Goal: Task Accomplishment & Management: Manage account settings

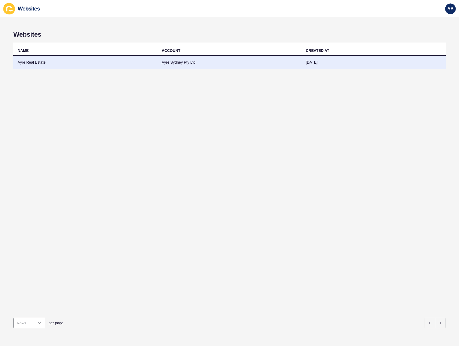
click at [55, 65] on td "Ayre Real Estate" at bounding box center [85, 62] width 144 height 13
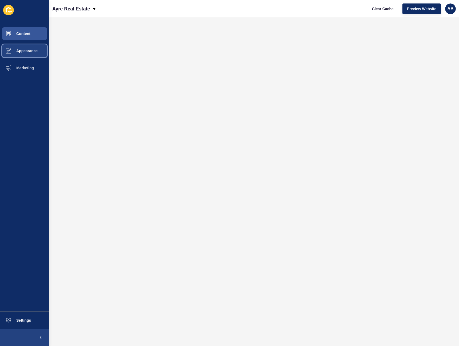
click at [32, 50] on span "Appearance" at bounding box center [18, 51] width 38 height 4
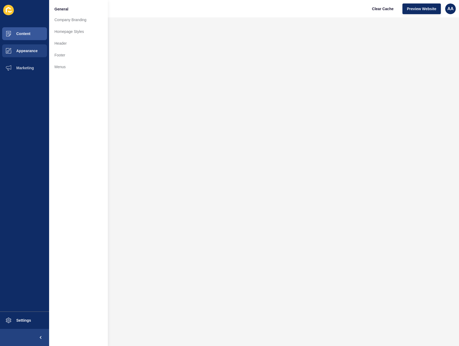
click at [32, 108] on ul "Content Appearance Marketing" at bounding box center [24, 168] width 49 height 286
click at [28, 68] on span "Marketing" at bounding box center [16, 68] width 35 height 4
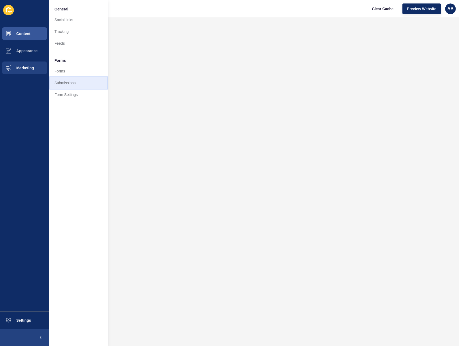
click at [75, 81] on link "Submissions" at bounding box center [78, 83] width 59 height 12
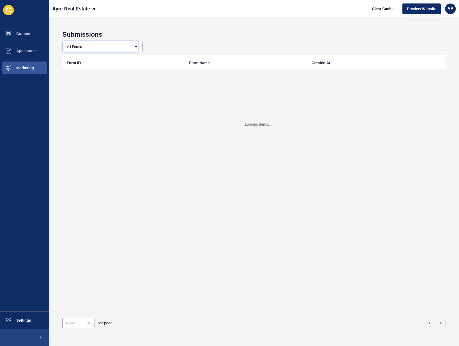
click at [106, 47] on select "All Forms" at bounding box center [101, 46] width 76 height 11
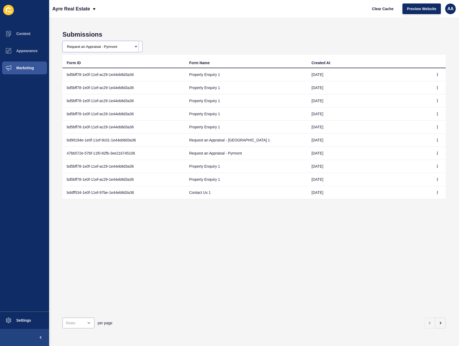
click at [63, 41] on select "All Forms Request an Appraisal - [GEOGRAPHIC_DATA] form Request an Appraisal - …" at bounding box center [101, 46] width 76 height 11
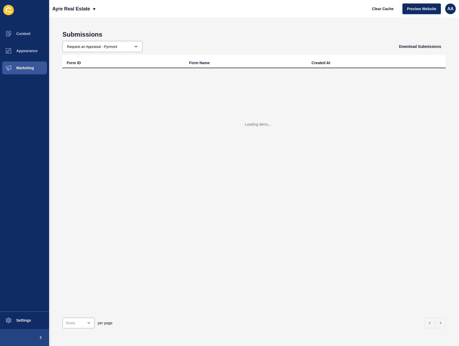
click at [231, 32] on h1 "Submissions" at bounding box center [254, 34] width 384 height 7
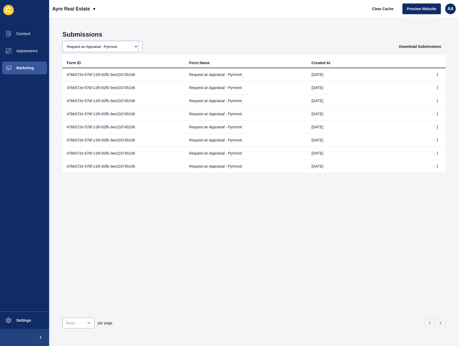
click at [134, 45] on select "All Forms Request an Appraisal - [GEOGRAPHIC_DATA] form Request an Appraisal - …" at bounding box center [101, 46] width 76 height 11
click at [413, 47] on span "Download Submissions" at bounding box center [420, 46] width 42 height 5
click at [138, 48] on div "All Forms Request an Appraisal - [GEOGRAPHIC_DATA] form Request an Appraisal - …" at bounding box center [102, 46] width 80 height 11
click at [133, 46] on select "All Forms Request an Appraisal - [GEOGRAPHIC_DATA] form Request an Appraisal - …" at bounding box center [101, 46] width 76 height 11
select select "bd99194e-1e0f-11ef-9c01-1e44eb8d3a36"
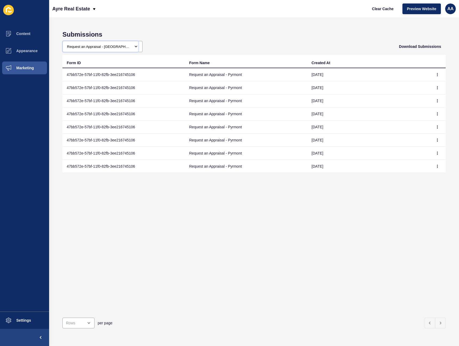
click at [63, 41] on select "All Forms Request an Appraisal - [GEOGRAPHIC_DATA] form Request an Appraisal - …" at bounding box center [101, 46] width 76 height 11
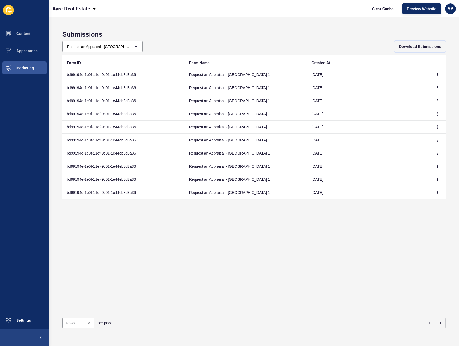
click at [424, 44] on span "Download Submissions" at bounding box center [420, 46] width 42 height 5
drag, startPoint x: 364, startPoint y: 36, endPoint x: 368, endPoint y: 36, distance: 4.0
click at [365, 36] on h1 "Submissions" at bounding box center [254, 34] width 384 height 7
click at [101, 242] on div "Form ID Form Name Created At bd99194e-1e0f-11ef-9c01-1e44eb8d3a36 Request an Ap…" at bounding box center [254, 184] width 384 height 258
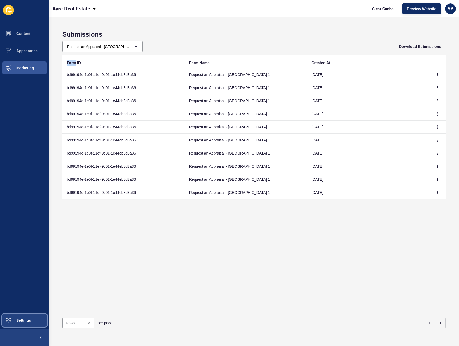
click at [24, 317] on button "Settings" at bounding box center [24, 319] width 49 height 17
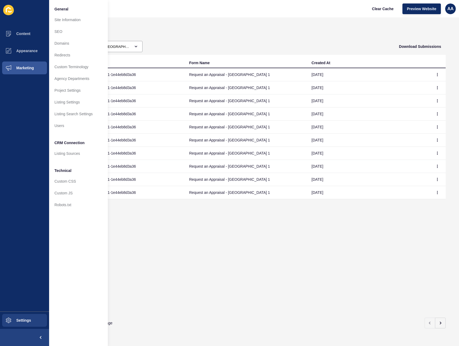
drag, startPoint x: 34, startPoint y: 165, endPoint x: 32, endPoint y: 46, distance: 118.9
click at [34, 165] on ul "Content Appearance Marketing" at bounding box center [24, 168] width 49 height 286
click at [36, 72] on button "Marketing" at bounding box center [24, 67] width 49 height 17
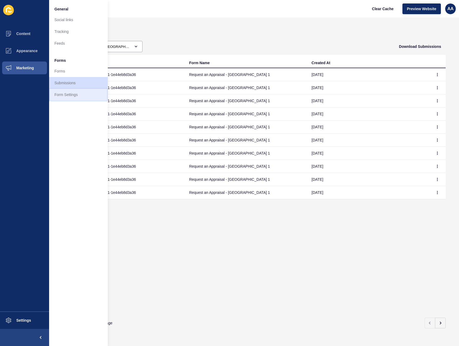
click at [76, 93] on link "Form Settings" at bounding box center [78, 95] width 59 height 12
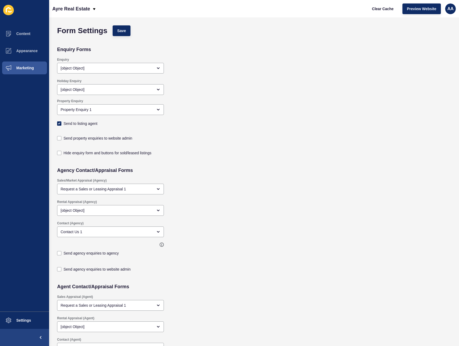
click at [209, 134] on div "Send property enquiries to website admin" at bounding box center [214, 137] width 320 height 15
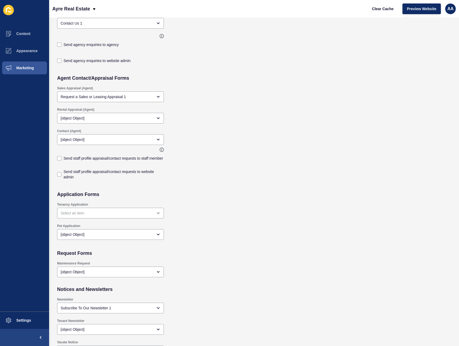
scroll to position [209, 0]
click at [224, 175] on div "Send staff profile appraisal/contact requests to website admin" at bounding box center [214, 173] width 320 height 20
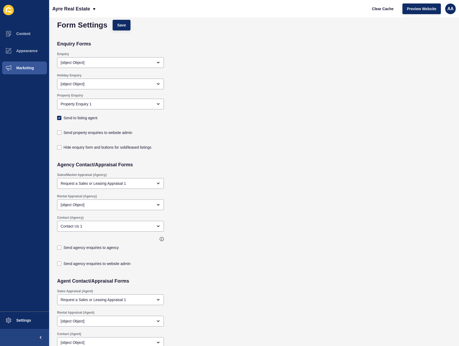
scroll to position [0, 0]
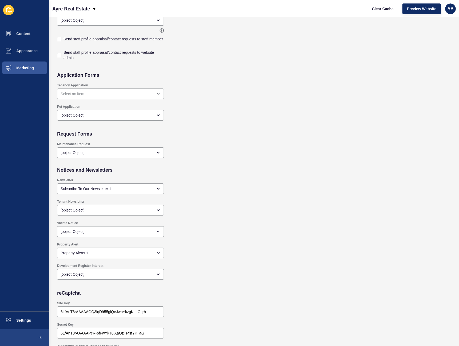
click at [329, 201] on div "Tenant Newsletter [object Object]" at bounding box center [214, 207] width 320 height 21
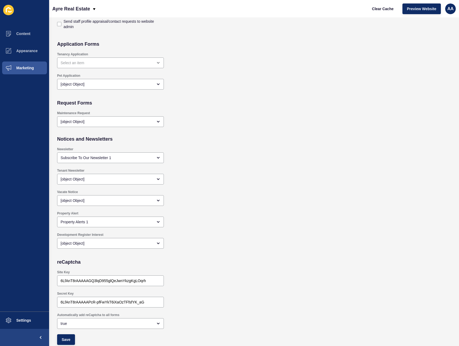
scroll to position [360, 0]
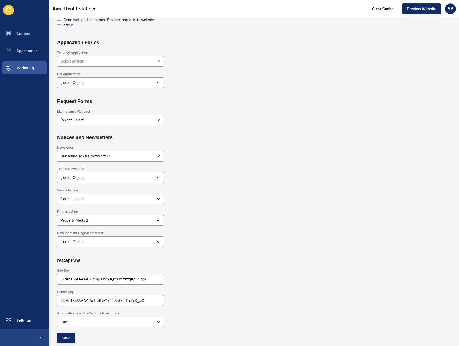
click at [240, 117] on div "Maintenance Request [object Object]" at bounding box center [214, 117] width 320 height 20
click at [230, 147] on div "Newsletter Subscribe To Our Newsletter 1" at bounding box center [214, 153] width 320 height 21
click at [28, 319] on span "Settings" at bounding box center [15, 320] width 32 height 4
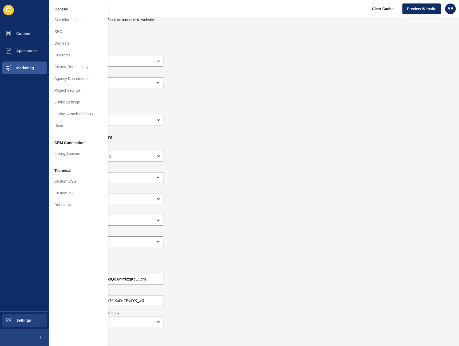
drag, startPoint x: 269, startPoint y: 125, endPoint x: 179, endPoint y: 3, distance: 151.3
click at [269, 124] on div "Maintenance Request [object Object]" at bounding box center [214, 117] width 320 height 20
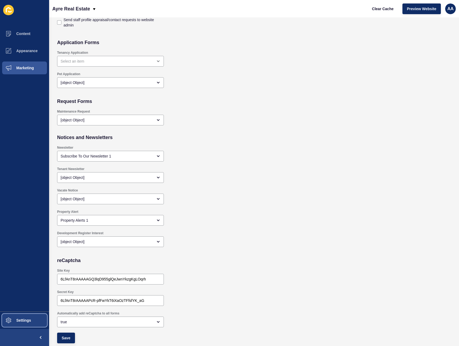
click at [29, 317] on button "Settings" at bounding box center [24, 319] width 49 height 17
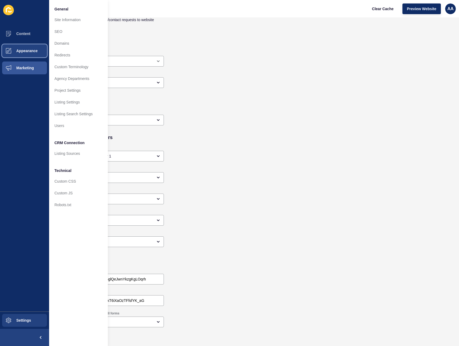
click at [20, 52] on span "Appearance" at bounding box center [18, 51] width 38 height 4
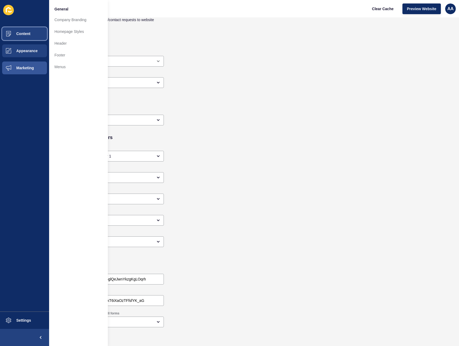
click at [19, 37] on button "Content" at bounding box center [24, 33] width 49 height 17
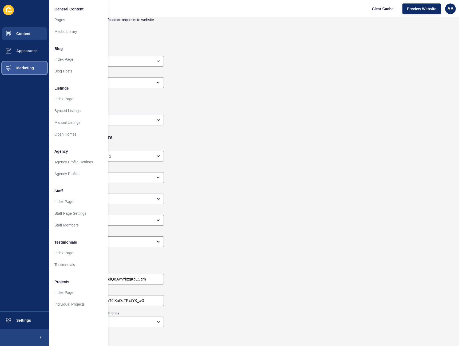
click at [13, 67] on span "Marketing" at bounding box center [16, 68] width 35 height 4
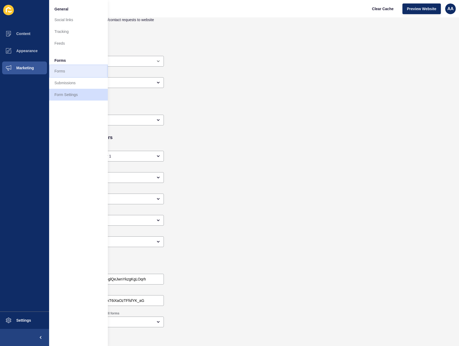
click at [63, 70] on link "Forms" at bounding box center [78, 71] width 59 height 12
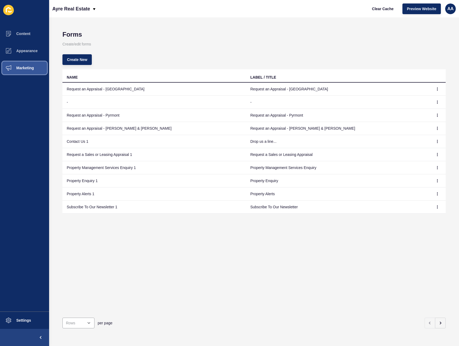
drag, startPoint x: 18, startPoint y: 72, endPoint x: 37, endPoint y: 77, distance: 20.0
click at [18, 72] on button "Marketing" at bounding box center [24, 67] width 49 height 17
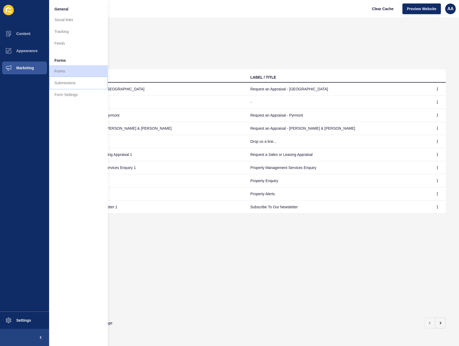
click at [68, 85] on link "Submissions" at bounding box center [78, 83] width 59 height 12
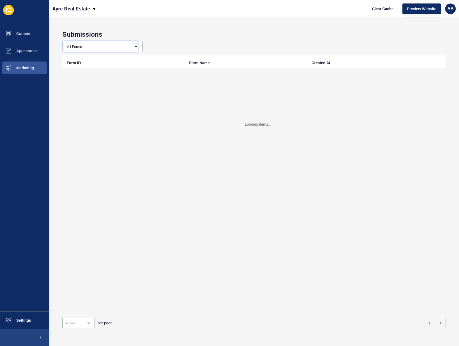
click at [128, 48] on select "All Forms Request an Appraisal - [GEOGRAPHIC_DATA] form Request an Appraisal - …" at bounding box center [101, 46] width 76 height 11
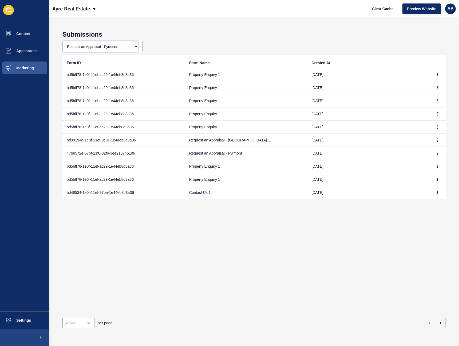
click at [63, 41] on select "All Forms Request an Appraisal - [GEOGRAPHIC_DATA] form Request an Appraisal - …" at bounding box center [101, 46] width 76 height 11
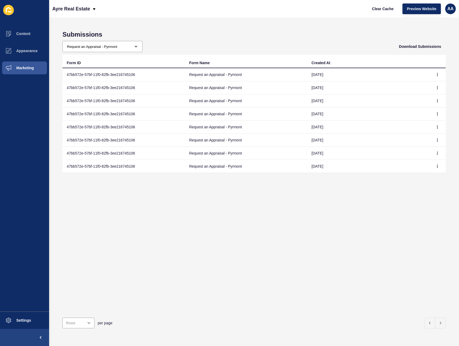
click at [196, 245] on div "Form ID Form Name Created At 47bb572e-57bf-11f0-82fb-3ee216745106 Request an Ap…" at bounding box center [254, 184] width 384 height 258
click at [197, 245] on div "Form ID Form Name Created At 47bb572e-57bf-11f0-82fb-3ee216745106 Request an Ap…" at bounding box center [254, 184] width 384 height 258
drag, startPoint x: 202, startPoint y: 244, endPoint x: 201, endPoint y: 248, distance: 4.3
click at [201, 248] on div "Form ID Form Name Created At 47bb572e-57bf-11f0-82fb-3ee216745106 Request an Ap…" at bounding box center [254, 184] width 384 height 258
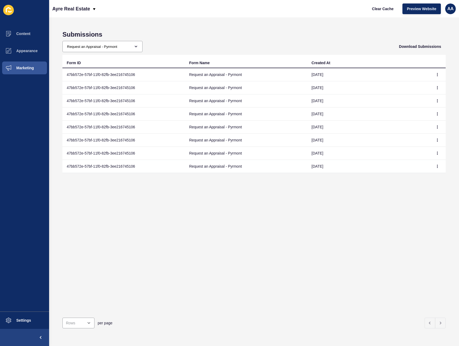
click at [381, 222] on div "Form ID Form Name Created At 47bb572e-57bf-11f0-82fb-3ee216745106 Request an Ap…" at bounding box center [254, 184] width 384 height 258
click at [385, 223] on div "Form ID Form Name Created At 47bb572e-57bf-11f0-82fb-3ee216745106 Request an Ap…" at bounding box center [254, 184] width 384 height 258
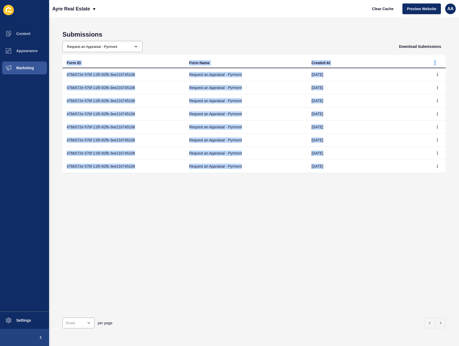
click at [385, 223] on div "Form ID Form Name Created At 47bb572e-57bf-11f0-82fb-3ee216745106 Request an Ap…" at bounding box center [254, 184] width 384 height 258
click at [205, 259] on div "Form ID Form Name Created At 47bb572e-57bf-11f0-82fb-3ee216745106 Request an Ap…" at bounding box center [254, 184] width 384 height 258
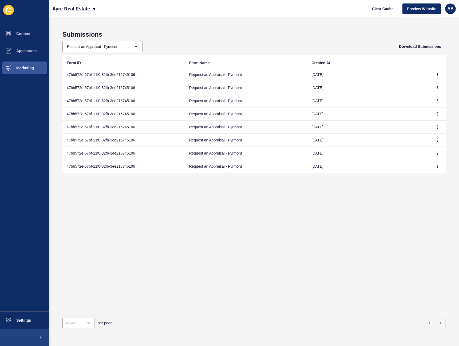
click at [162, 197] on div "Form ID Form Name Created At 47bb572e-57bf-11f0-82fb-3ee216745106 Request an Ap…" at bounding box center [254, 184] width 384 height 258
click at [221, 75] on td "Request an Appraisal - Pyrmont" at bounding box center [246, 74] width 123 height 13
click at [135, 68] on td "47bb572e-57bf-11f0-82fb-3ee216745106" at bounding box center [123, 74] width 123 height 13
click at [437, 76] on button "button" at bounding box center [438, 74] width 8 height 7
click at [421, 82] on link "View" at bounding box center [418, 85] width 37 height 12
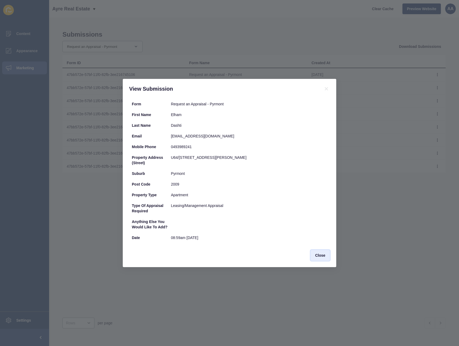
click at [326, 255] on button "Close" at bounding box center [320, 255] width 19 height 11
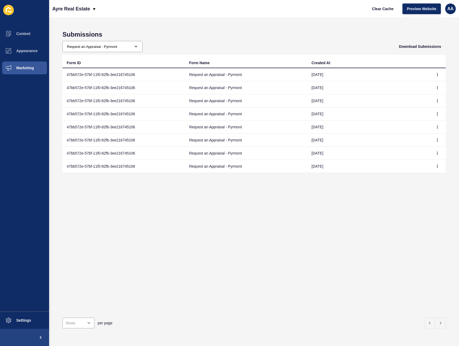
click at [341, 251] on div "Form ID Form Name Created At 47bb572e-57bf-11f0-82fb-3ee216745106 Request an Ap…" at bounding box center [254, 184] width 384 height 258
click at [132, 43] on select "All Forms Request an Appraisal - [GEOGRAPHIC_DATA] form Request an Appraisal - …" at bounding box center [101, 46] width 76 height 11
click at [123, 48] on select "All Forms Request an Appraisal - [GEOGRAPHIC_DATA] form Request an Appraisal - …" at bounding box center [101, 46] width 76 height 11
select select "bd99194e-1e0f-11ef-9c01-1e44eb8d3a36"
click at [63, 41] on select "All Forms Request an Appraisal - [GEOGRAPHIC_DATA] form Request an Appraisal - …" at bounding box center [101, 46] width 76 height 11
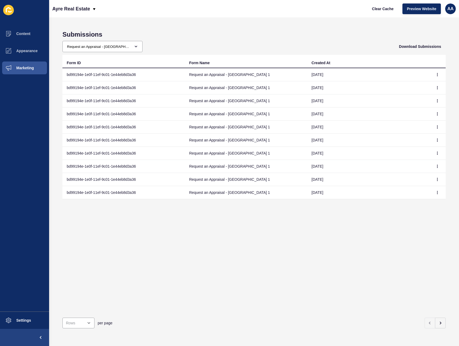
drag, startPoint x: 287, startPoint y: 252, endPoint x: 137, endPoint y: 30, distance: 268.0
click at [287, 251] on div "Form ID Form Name Created At bd99194e-1e0f-11ef-9c01-1e44eb8d3a36 Request an Ap…" at bounding box center [254, 184] width 384 height 258
